Goal: Navigation & Orientation: Find specific page/section

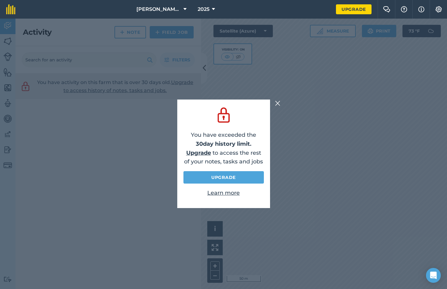
click at [276, 103] on img at bounding box center [278, 102] width 6 height 7
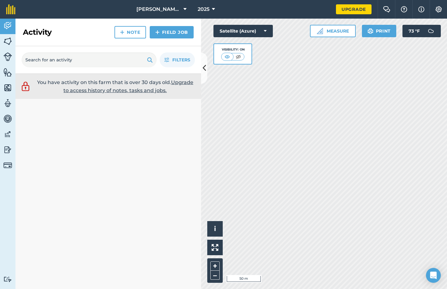
click at [184, 11] on icon at bounding box center [185, 9] width 3 height 7
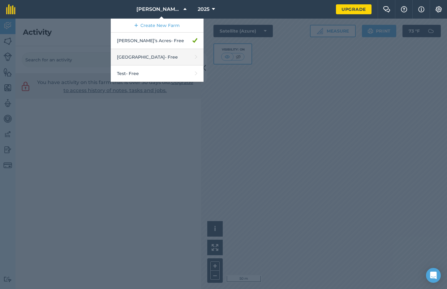
click at [168, 55] on link "Redwing Farm - Free" at bounding box center [157, 57] width 93 height 16
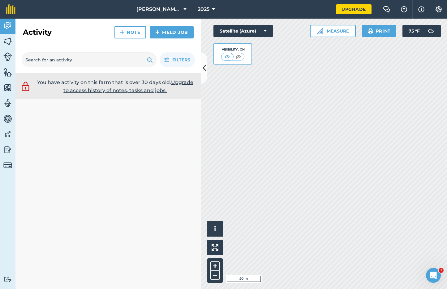
click at [184, 11] on icon at bounding box center [185, 9] width 3 height 7
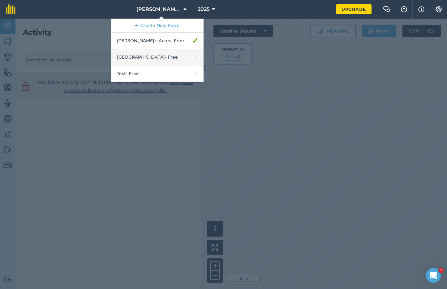
click at [171, 62] on link "Redwing Farm - Free" at bounding box center [157, 57] width 93 height 16
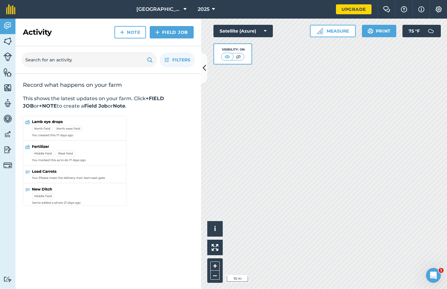
click at [8, 43] on img at bounding box center [7, 41] width 9 height 9
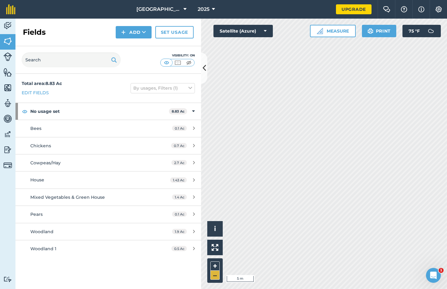
click at [216, 278] on button "–" at bounding box center [215, 274] width 9 height 9
